Goal: Communication & Community: Answer question/provide support

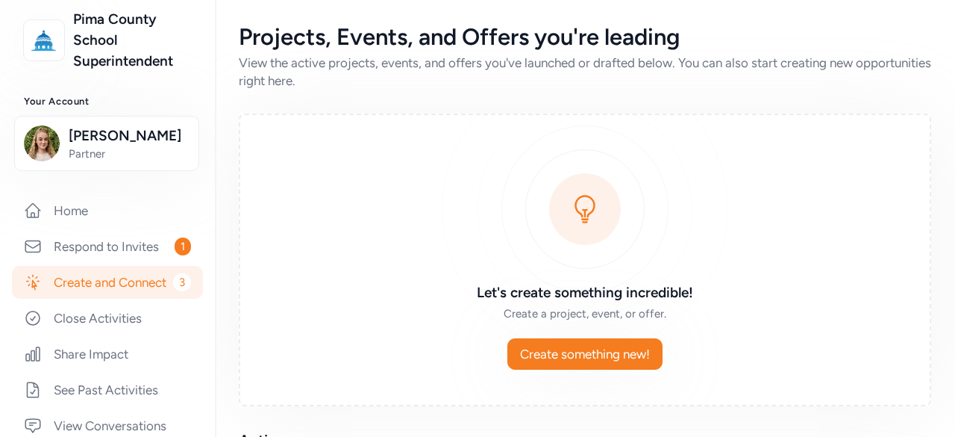
scroll to position [224, 0]
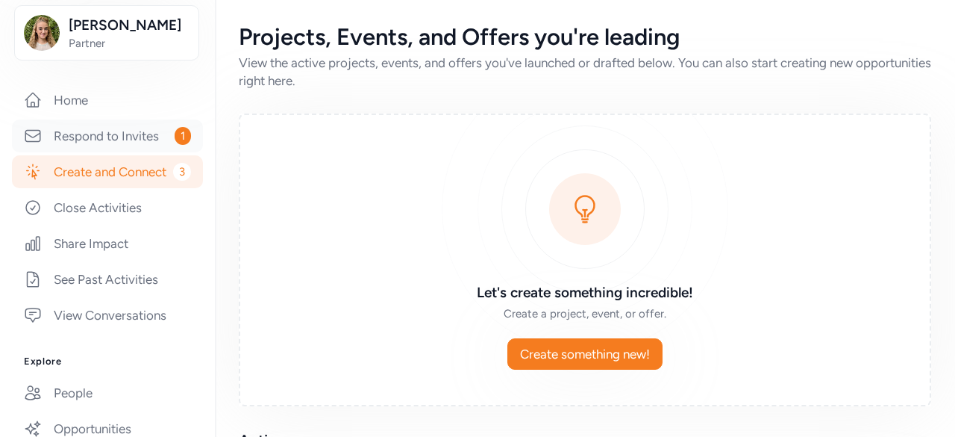
click at [115, 152] on link "Respond to Invites 1" at bounding box center [107, 135] width 191 height 33
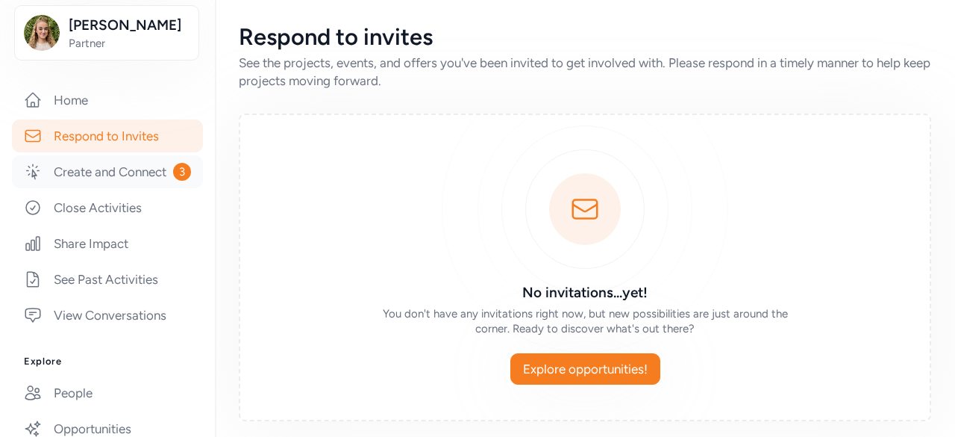
click at [119, 188] on link "Create and Connect 3" at bounding box center [107, 171] width 191 height 33
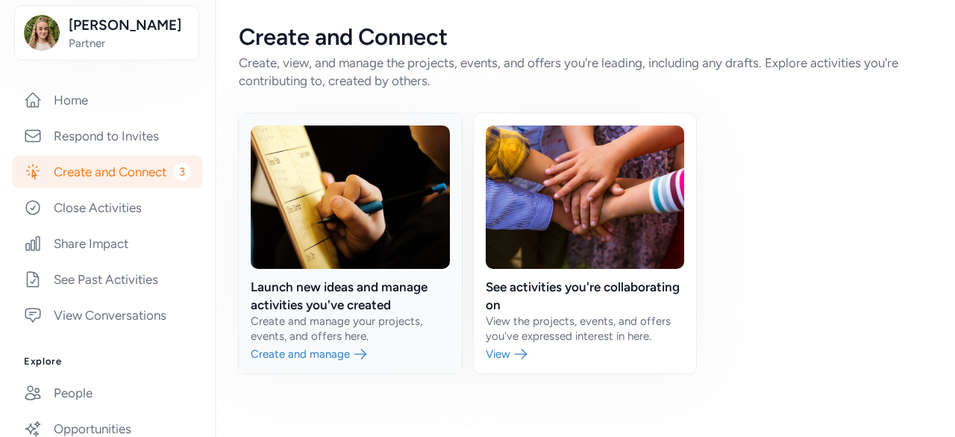
click at [344, 353] on link at bounding box center [350, 243] width 223 height 260
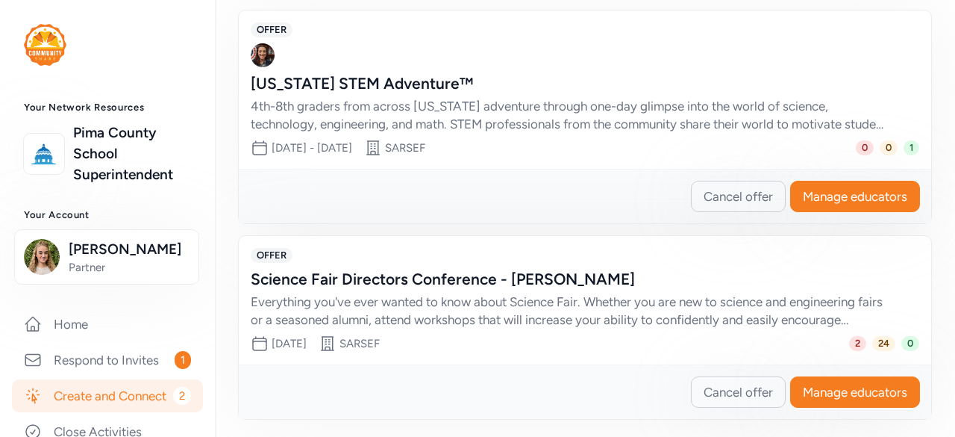
scroll to position [491, 0]
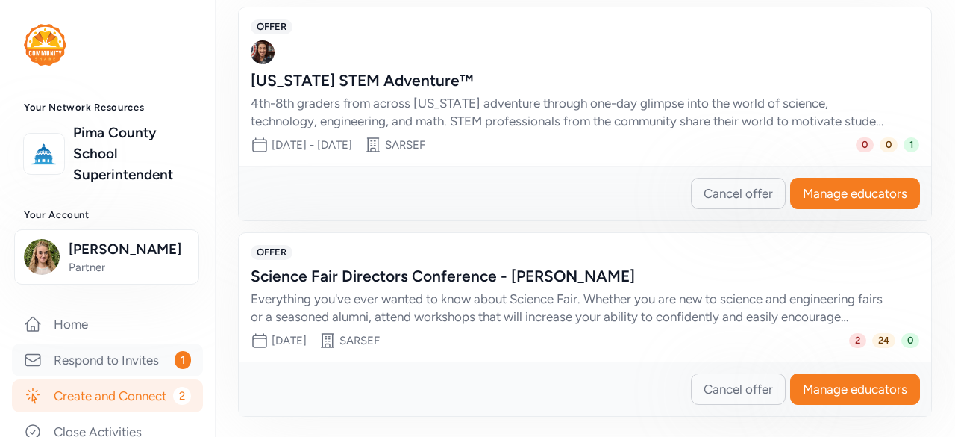
click at [76, 371] on link "Respond to Invites 1" at bounding box center [107, 359] width 191 height 33
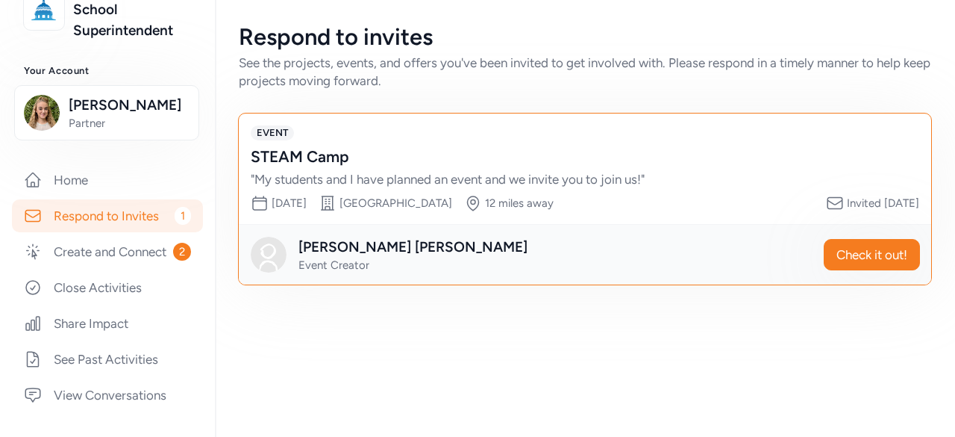
scroll to position [149, 0]
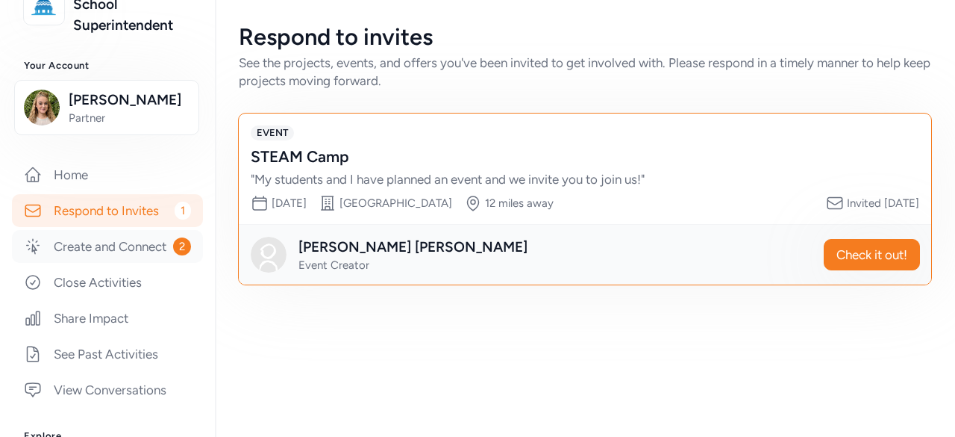
click at [110, 263] on link "Create and Connect 2" at bounding box center [107, 246] width 191 height 33
